Goal: Task Accomplishment & Management: Manage account settings

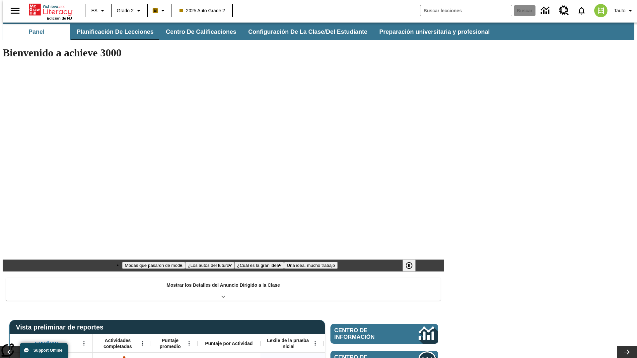
click at [111, 32] on button "Planificación de lecciones" at bounding box center [115, 32] width 88 height 16
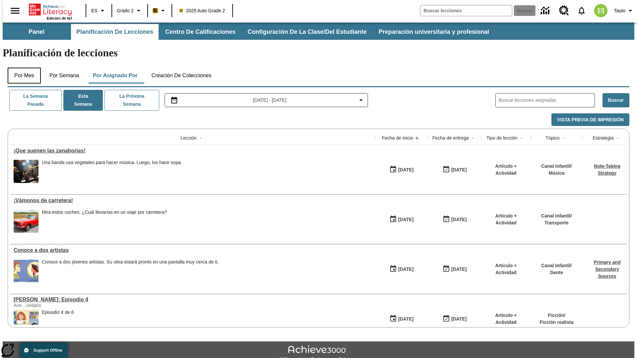
click at [22, 68] on button "Por mes" at bounding box center [24, 76] width 33 height 16
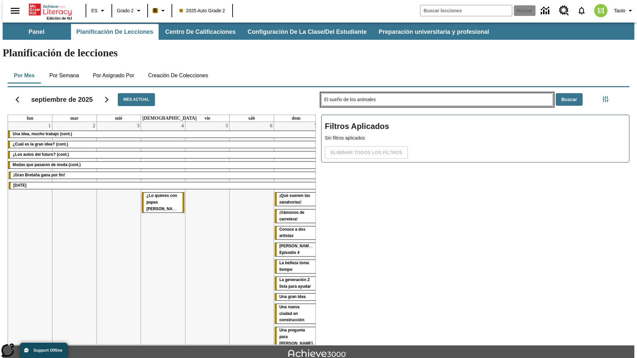
type input "El sueño de los animales"
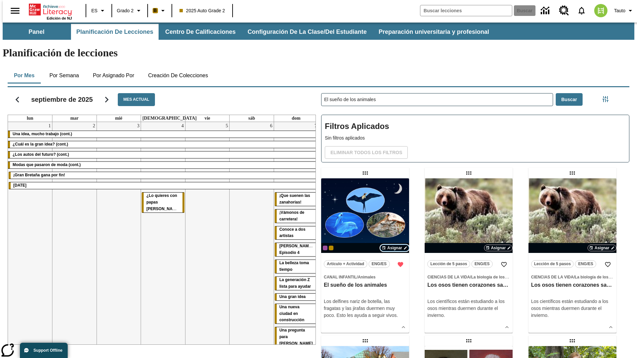
click at [394, 245] on span "Asignar" at bounding box center [394, 248] width 15 height 6
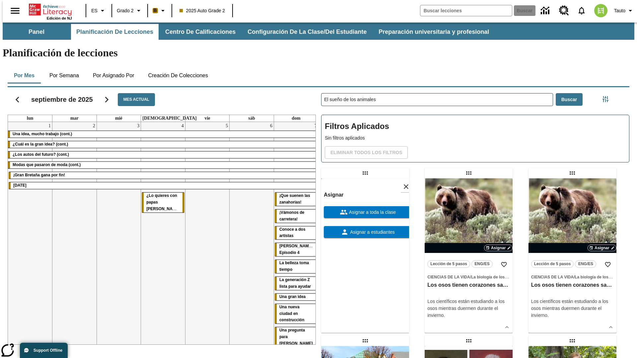
scroll to position [180, 0]
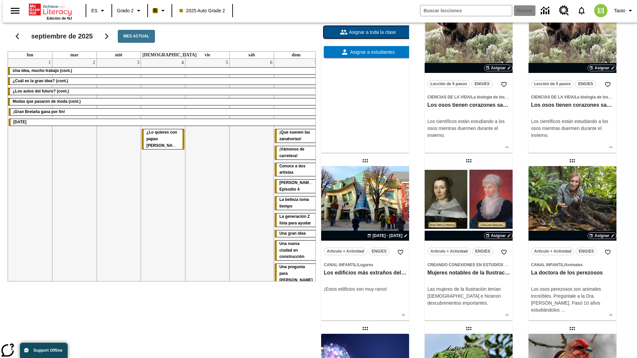
click at [365, 36] on span "Asignar a toda la clase" at bounding box center [372, 32] width 48 height 7
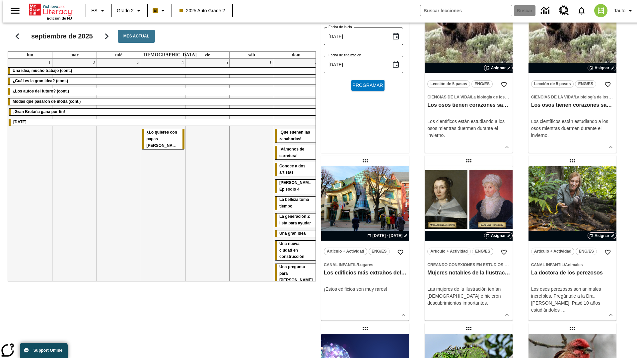
scroll to position [0, 0]
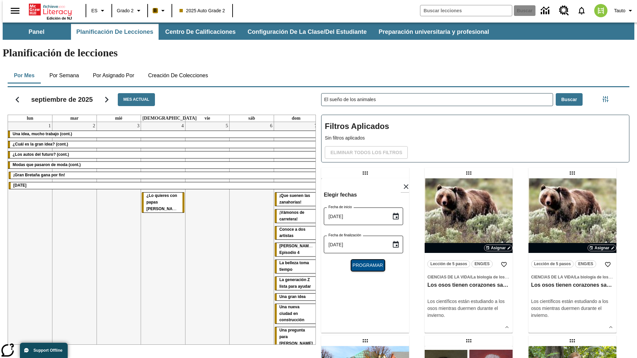
click at [365, 262] on span "Programar" at bounding box center [368, 265] width 31 height 7
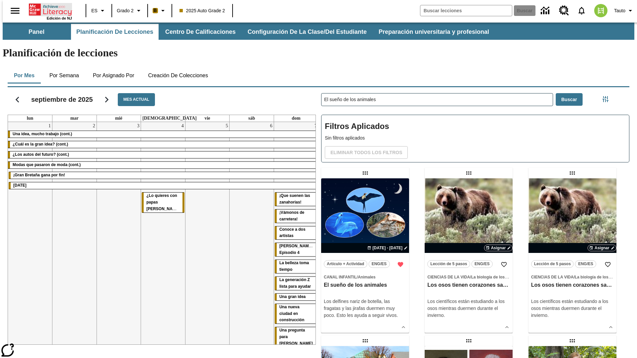
click at [48, 9] on icon "Portada" at bounding box center [51, 9] width 44 height 13
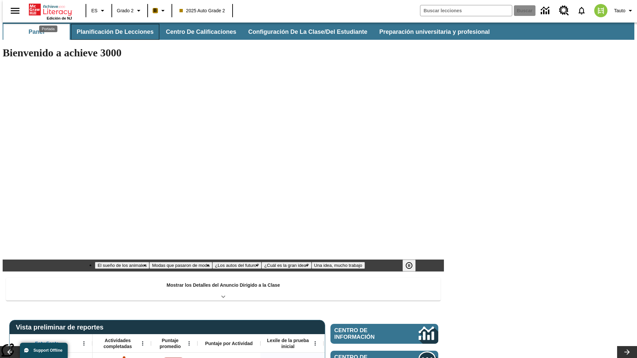
click at [111, 32] on button "Planificación de lecciones" at bounding box center [115, 32] width 88 height 16
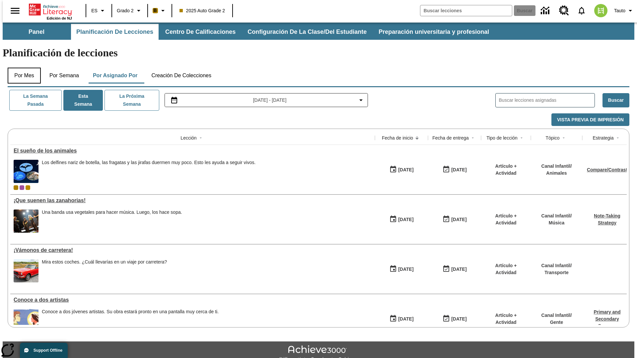
click at [22, 68] on button "Por mes" at bounding box center [24, 76] width 33 height 16
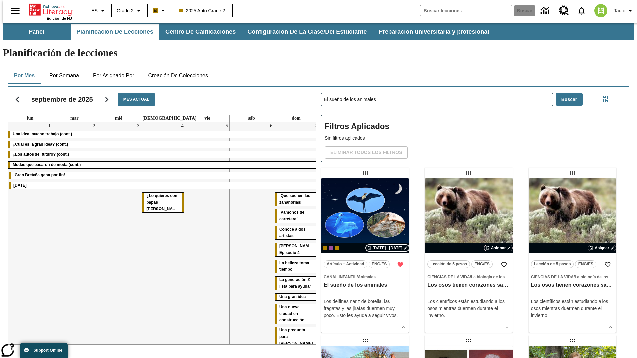
click at [386, 245] on span "[DATE] - [DATE]" at bounding box center [387, 248] width 30 height 6
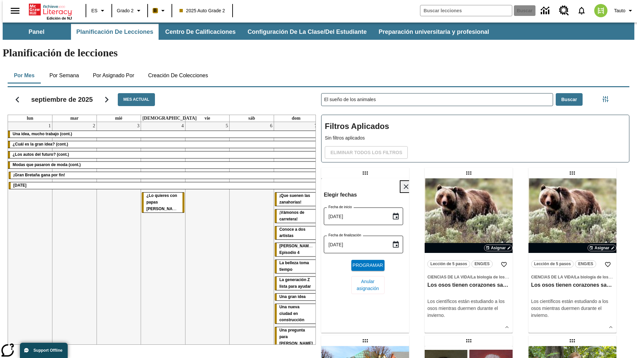
scroll to position [250, 0]
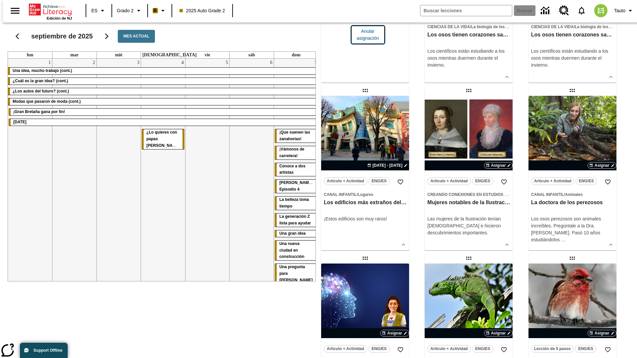
click at [365, 42] on span "Anular asignación" at bounding box center [368, 35] width 23 height 14
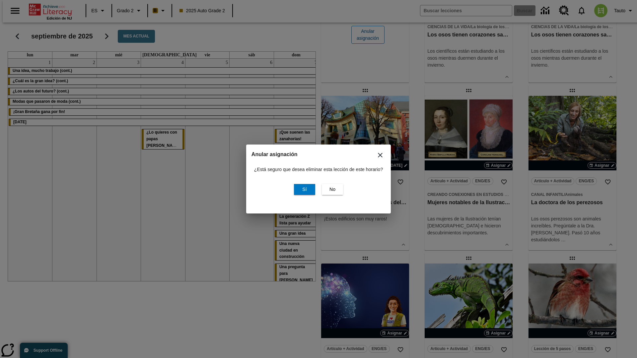
scroll to position [0, 0]
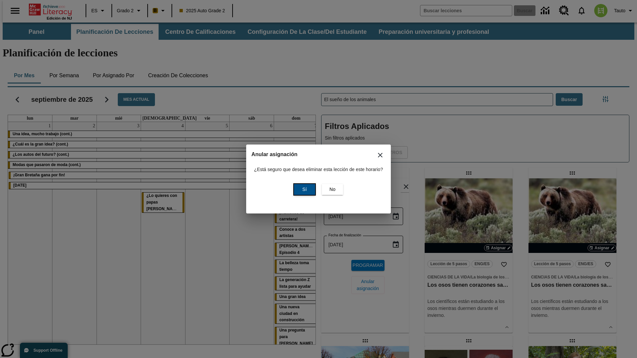
click at [303, 189] on span "Sí" at bounding box center [304, 189] width 4 height 7
